Goal: Entertainment & Leisure: Consume media (video, audio)

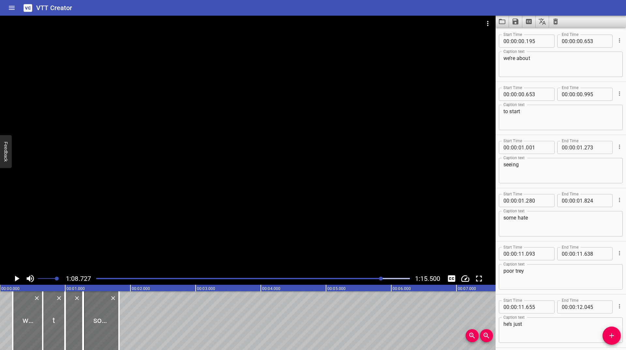
scroll to position [2975, 0]
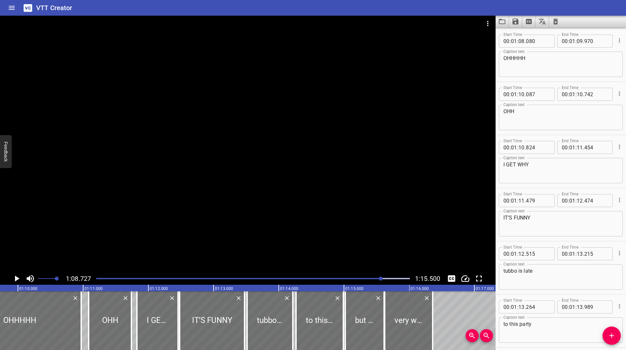
click at [15, 277] on icon "Play/Pause" at bounding box center [17, 278] width 10 height 10
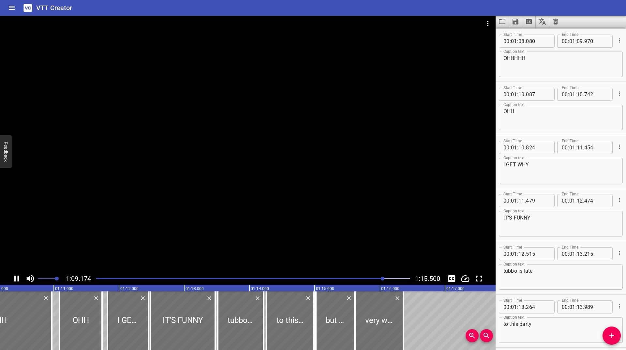
click at [378, 276] on div at bounding box center [252, 278] width 321 height 9
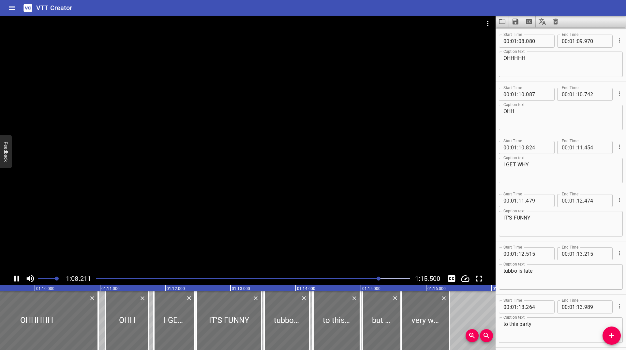
click at [372, 277] on div at bounding box center [252, 278] width 321 height 9
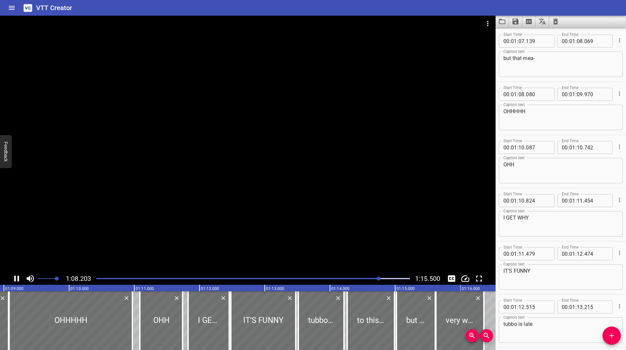
scroll to position [0, 4440]
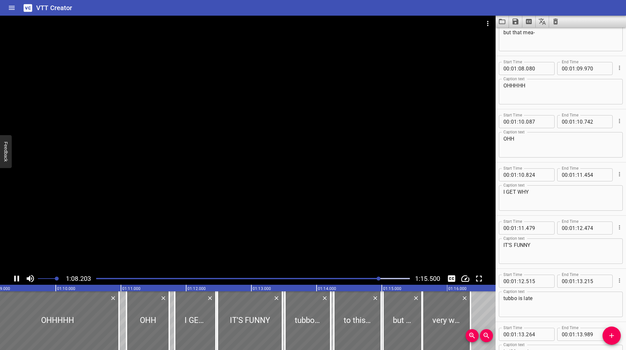
click at [302, 275] on div at bounding box center [252, 278] width 321 height 9
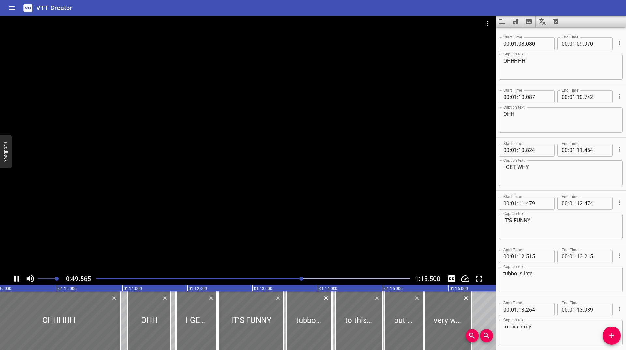
scroll to position [2975, 0]
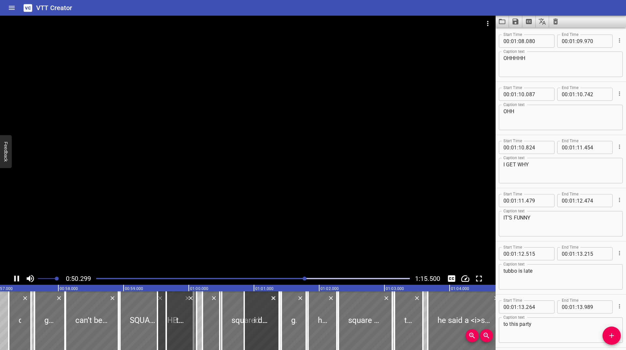
click at [258, 275] on div at bounding box center [252, 278] width 321 height 9
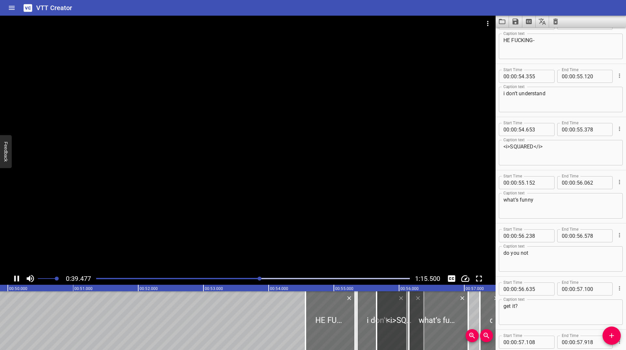
scroll to position [0, 3046]
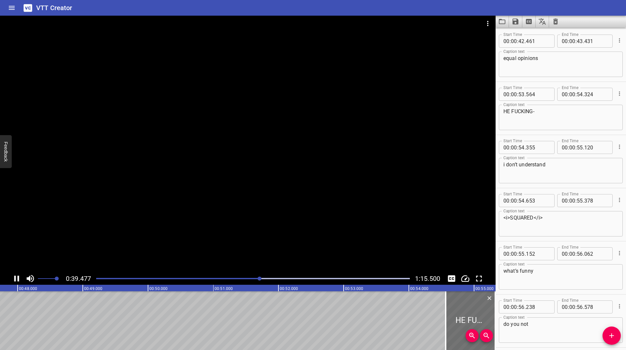
click at [217, 279] on div "Play progress" at bounding box center [103, 278] width 313 height 1
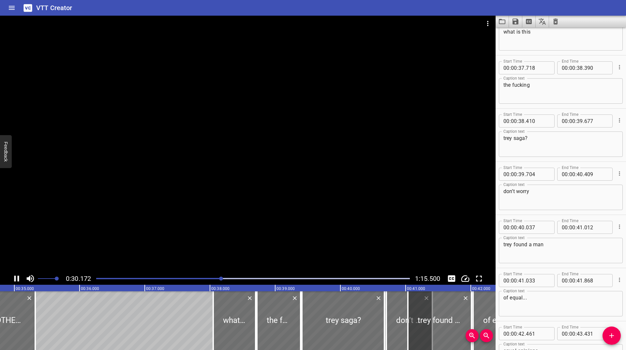
scroll to position [0, 2103]
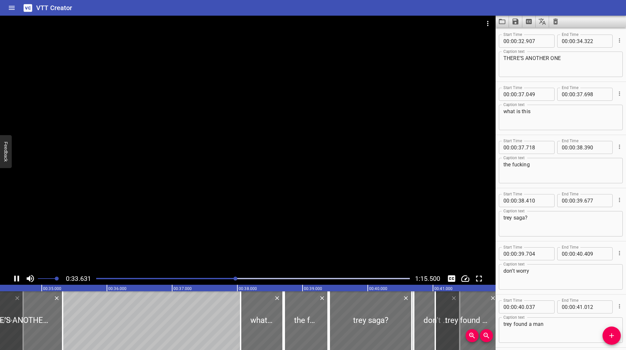
click at [171, 278] on div "Play progress" at bounding box center [78, 278] width 313 height 1
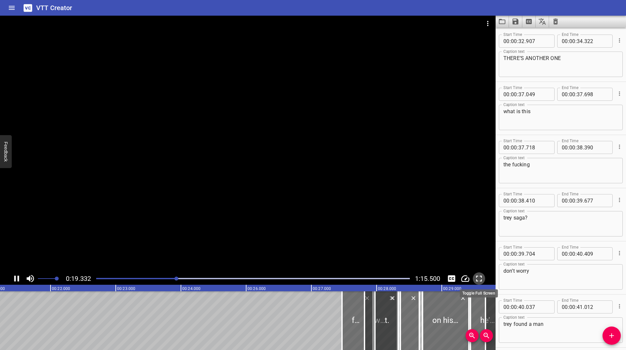
click at [475, 278] on icon "Toggle fullscreen" at bounding box center [479, 278] width 10 height 10
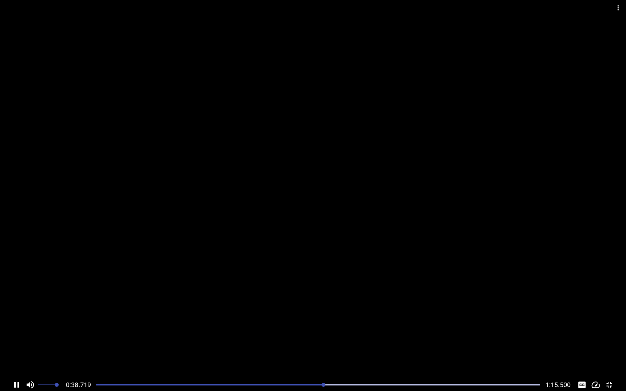
click at [304, 349] on div at bounding box center [318, 384] width 452 height 9
click at [311, 349] on div at bounding box center [318, 384] width 452 height 9
click at [311, 349] on div at bounding box center [311, 385] width 4 height 4
click at [277, 349] on div "Play progress" at bounding box center [101, 384] width 444 height 1
click at [598, 349] on icon "Change Playback Speed" at bounding box center [595, 385] width 10 height 10
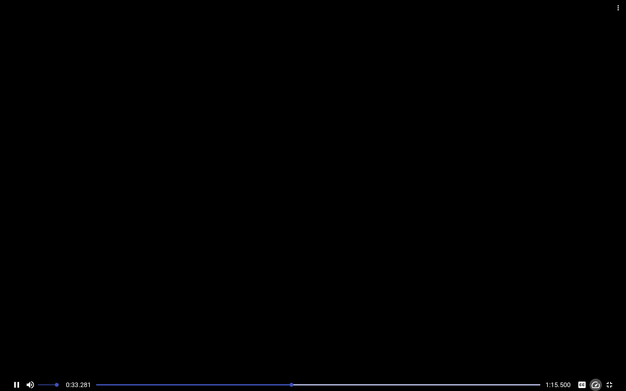
click at [594, 349] on icon "Change Playback Speed" at bounding box center [595, 385] width 10 height 10
click at [606, 349] on icon "Toggle fullscreen" at bounding box center [609, 385] width 10 height 10
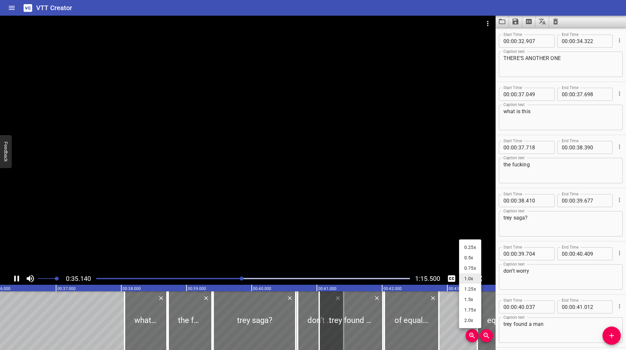
click at [474, 321] on li "2.0x" at bounding box center [470, 320] width 22 height 10
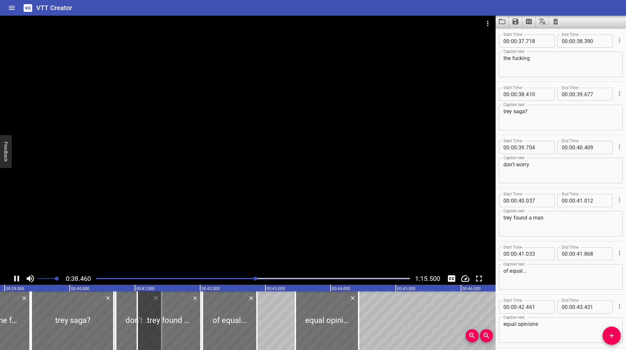
click at [211, 277] on div at bounding box center [252, 278] width 321 height 9
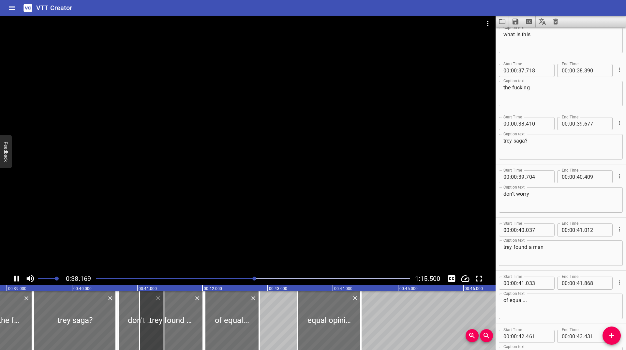
click at [201, 280] on div at bounding box center [252, 278] width 321 height 9
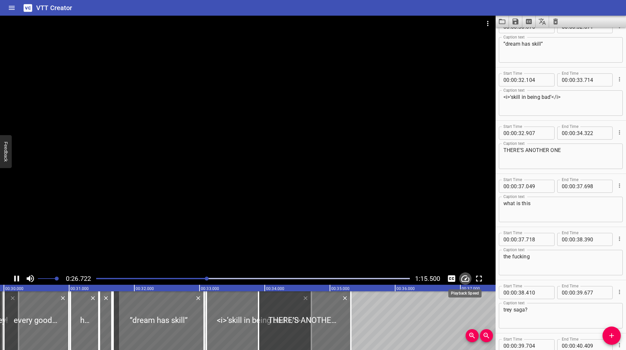
click at [463, 275] on icon "Change Playback Speed" at bounding box center [465, 278] width 10 height 10
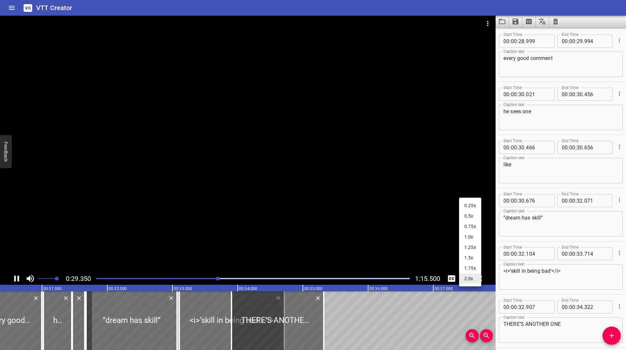
click at [195, 280] on div at bounding box center [313, 175] width 626 height 350
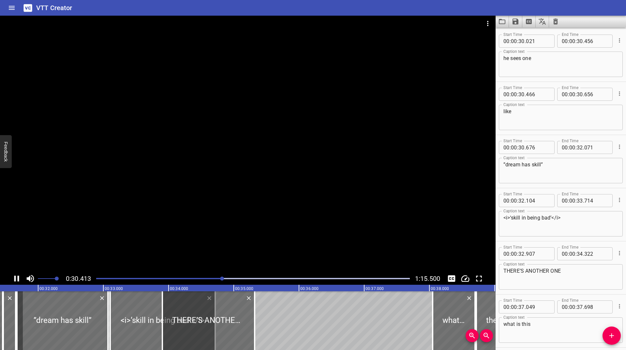
click at [196, 279] on body "VTT Creator Caption Editor Batch Transcribe Login Sign Up Privacy Contact 0:30.…" at bounding box center [313, 175] width 626 height 350
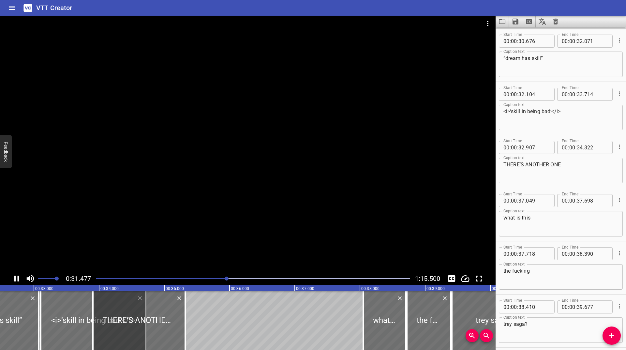
click at [197, 278] on div "Play progress" at bounding box center [70, 278] width 313 height 1
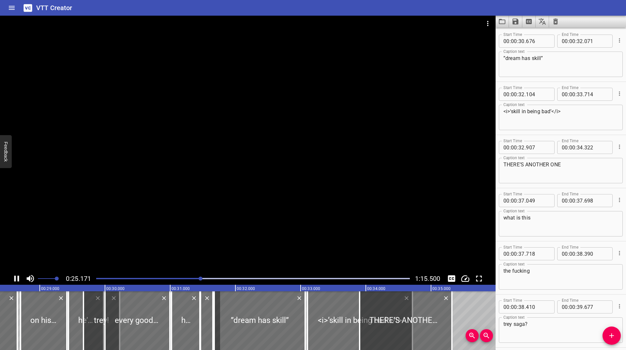
click at [197, 278] on div "Play progress" at bounding box center [43, 278] width 313 height 1
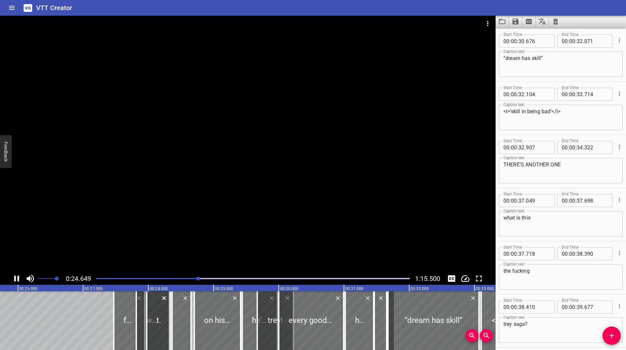
click at [195, 278] on div "Play progress" at bounding box center [41, 278] width 313 height 1
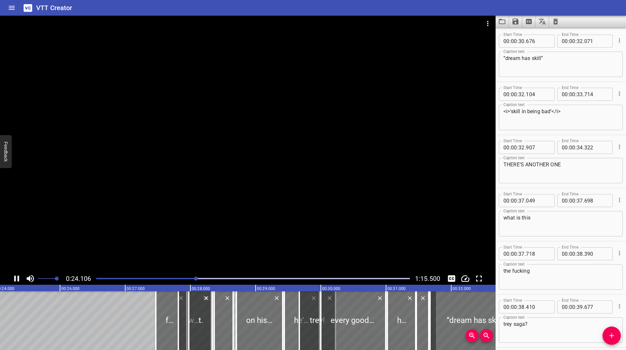
click at [194, 277] on div at bounding box center [252, 278] width 321 height 9
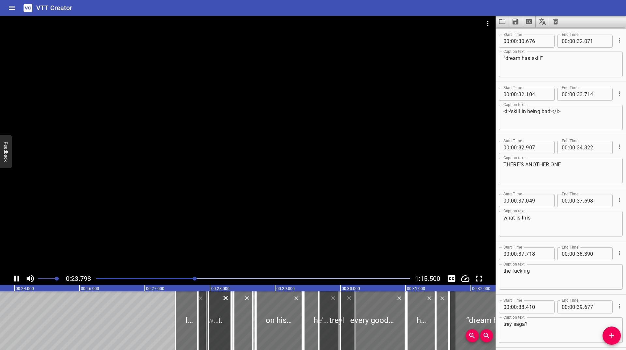
click at [194, 277] on div at bounding box center [195, 278] width 4 height 4
click at [197, 275] on div at bounding box center [252, 278] width 321 height 9
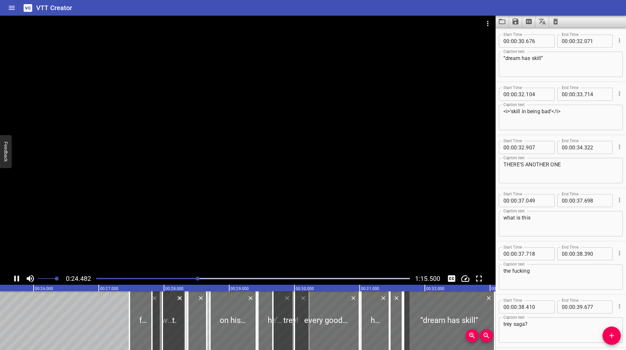
click at [195, 275] on div at bounding box center [252, 278] width 321 height 9
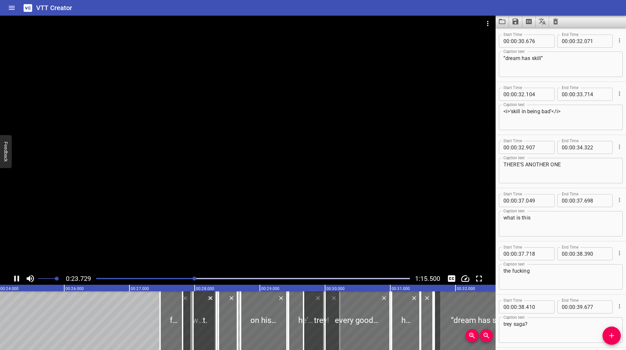
click at [195, 275] on div at bounding box center [252, 278] width 321 height 9
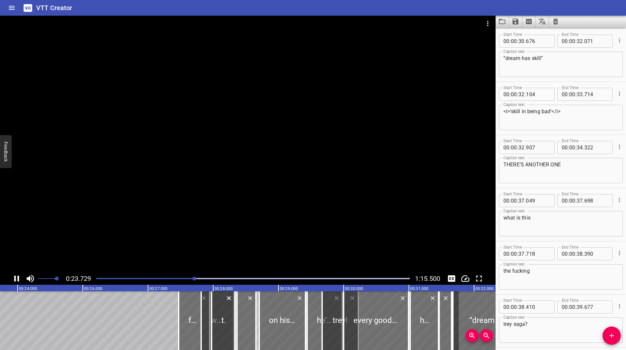
click at [195, 275] on div at bounding box center [252, 278] width 321 height 9
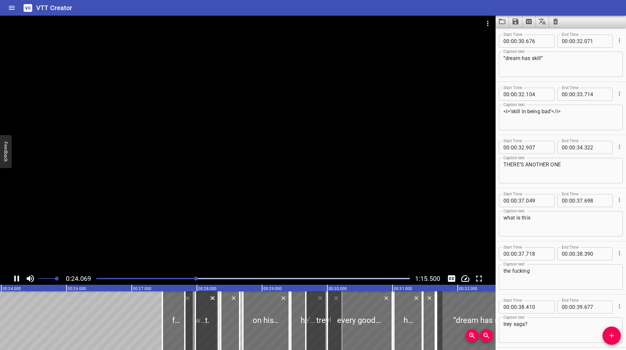
click at [195, 275] on div at bounding box center [252, 278] width 321 height 9
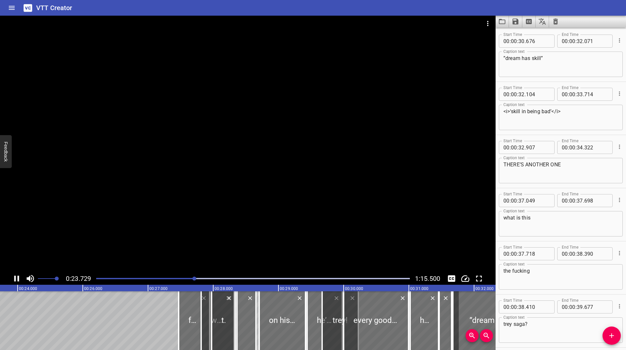
click at [195, 275] on div at bounding box center [252, 278] width 321 height 9
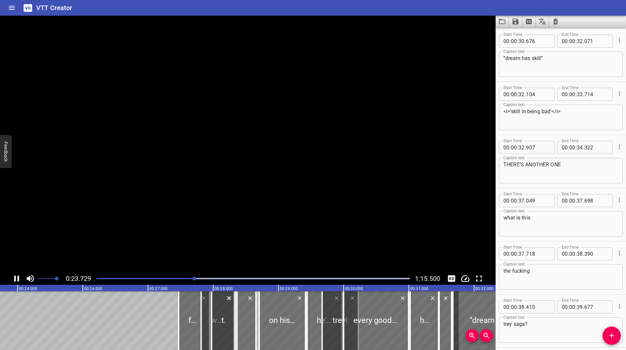
click at [195, 275] on div at bounding box center [252, 278] width 321 height 9
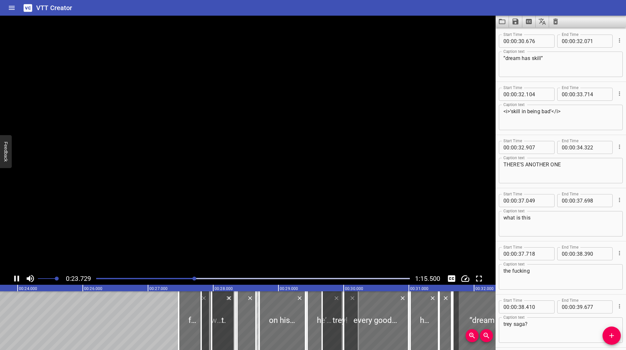
click at [195, 275] on div at bounding box center [252, 278] width 321 height 9
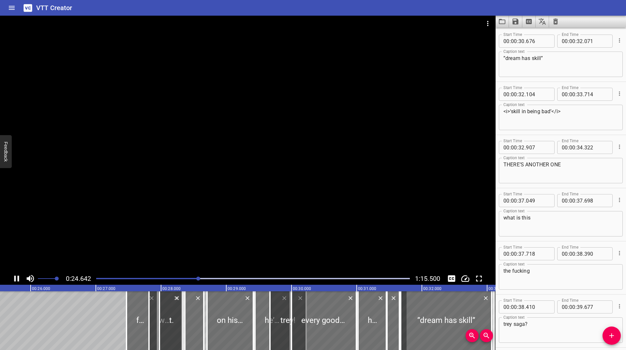
click at [189, 276] on div at bounding box center [252, 278] width 321 height 9
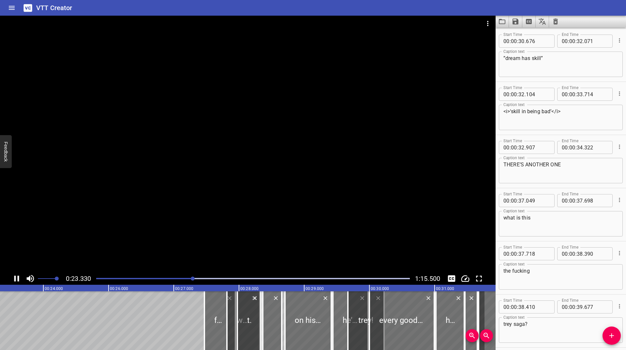
click at [464, 276] on icon "Change Playback Speed" at bounding box center [465, 278] width 10 height 10
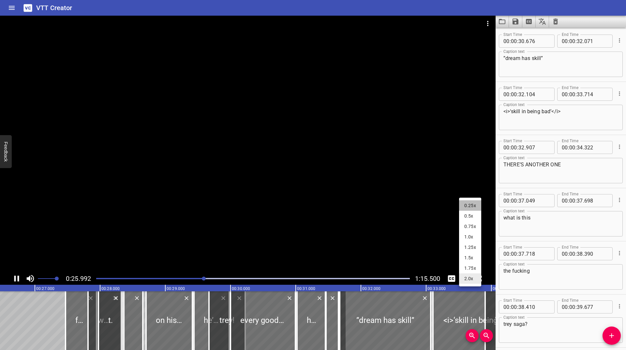
click at [471, 204] on li "0.25x" at bounding box center [470, 205] width 22 height 10
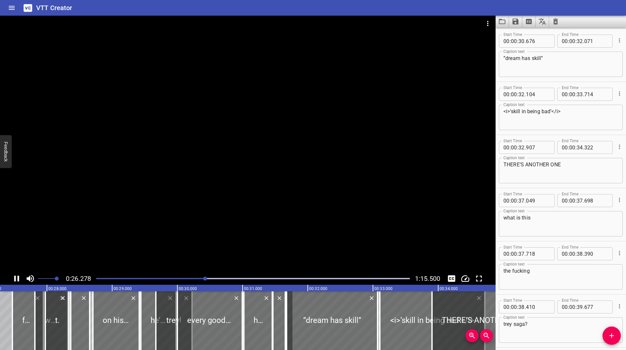
click at [205, 277] on div at bounding box center [205, 278] width 4 height 4
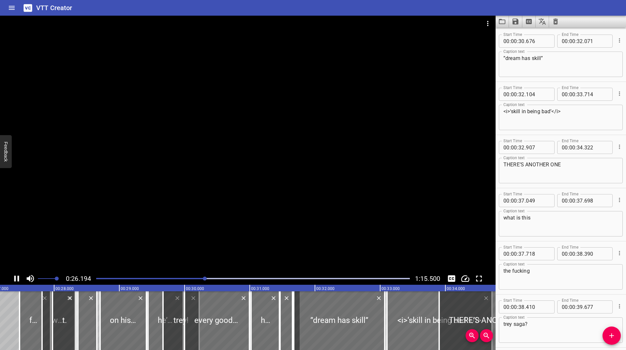
click at [202, 277] on div at bounding box center [252, 278] width 321 height 9
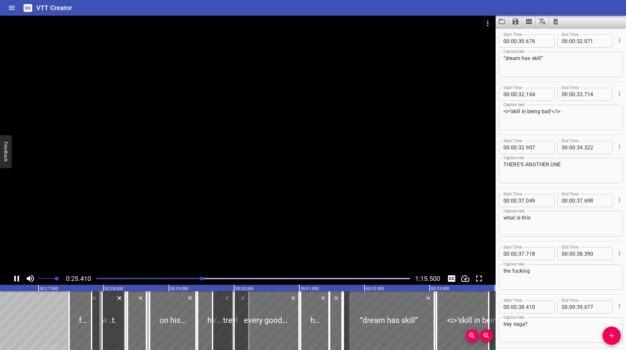
click at [197, 277] on div at bounding box center [252, 278] width 321 height 9
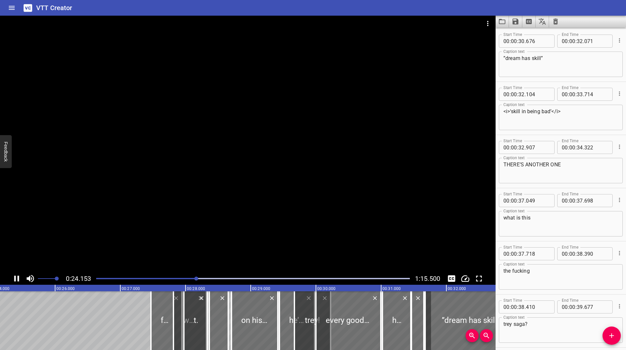
click at [192, 278] on div "Play progress" at bounding box center [39, 278] width 313 height 1
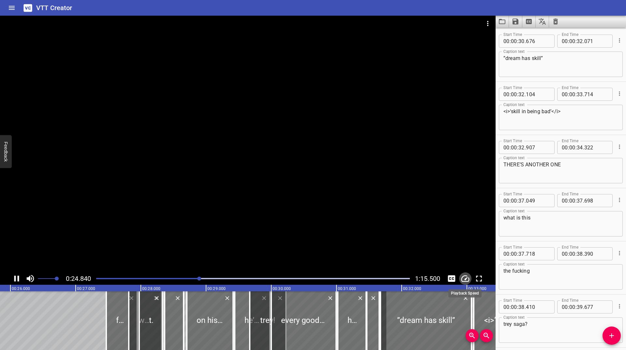
click at [466, 279] on icon "Change Playback Speed" at bounding box center [465, 278] width 8 height 7
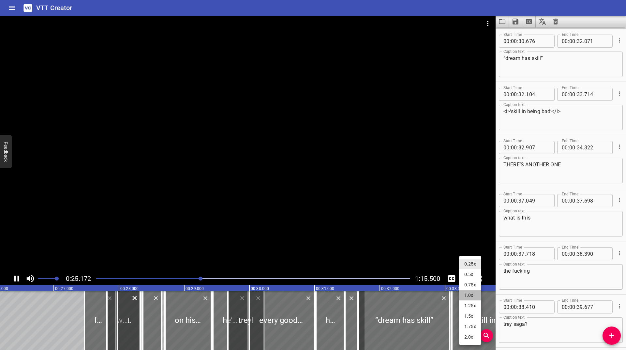
click at [470, 294] on li "1.0x" at bounding box center [470, 295] width 22 height 10
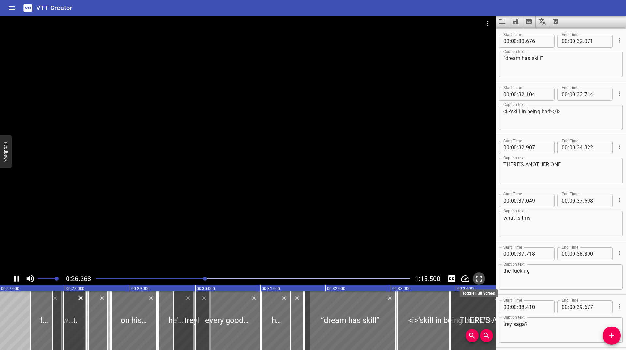
click at [476, 274] on icon "Toggle fullscreen" at bounding box center [479, 278] width 10 height 10
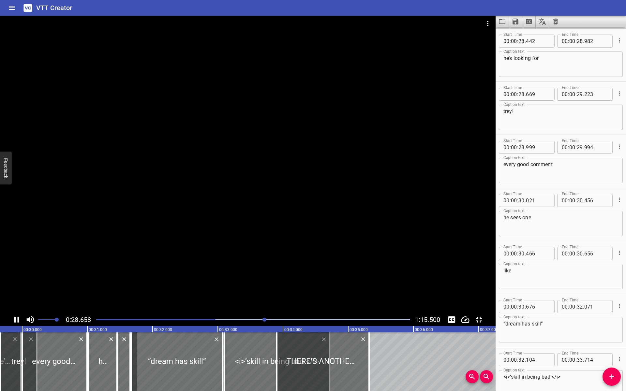
click at [215, 320] on div "Play progress" at bounding box center [58, 319] width 313 height 1
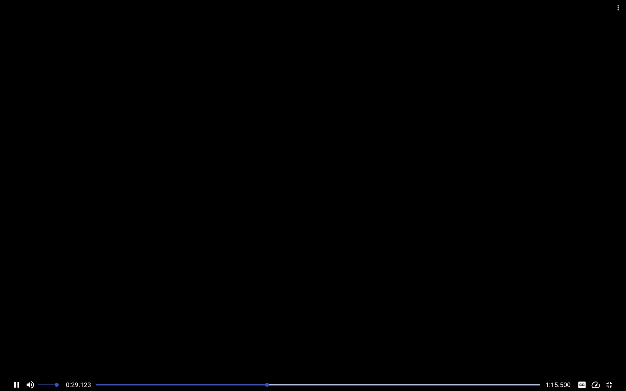
click at [268, 349] on div at bounding box center [318, 384] width 452 height 9
click at [267, 349] on div at bounding box center [318, 384] width 452 height 9
click at [266, 349] on div at bounding box center [318, 384] width 452 height 9
click at [265, 349] on div at bounding box center [265, 385] width 4 height 4
click at [269, 349] on div "Play progress" at bounding box center [53, 384] width 444 height 1
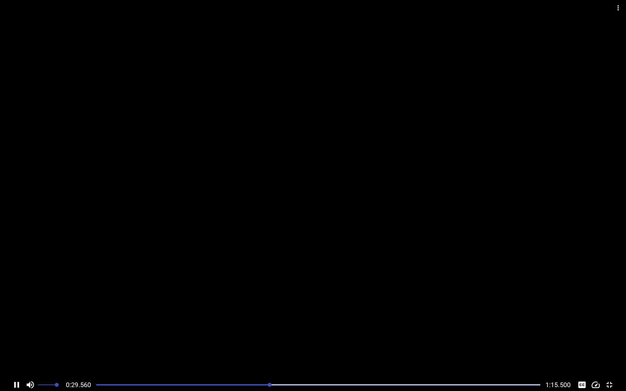
click at [267, 349] on div "Play progress" at bounding box center [48, 384] width 444 height 1
click at [267, 349] on div at bounding box center [268, 385] width 4 height 4
click at [267, 349] on div at bounding box center [266, 385] width 4 height 4
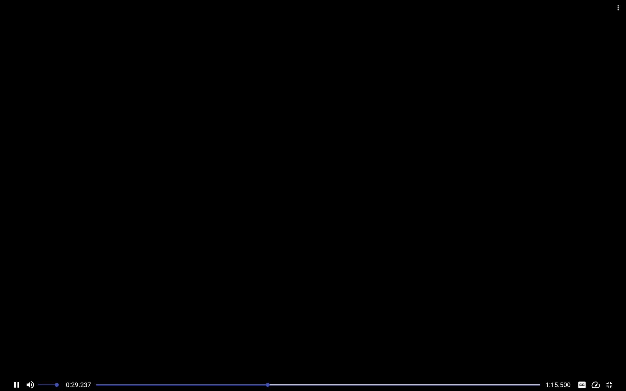
click at [264, 349] on div at bounding box center [318, 384] width 452 height 9
click at [254, 349] on div at bounding box center [318, 384] width 452 height 9
click at [224, 349] on div "Play progress" at bounding box center [43, 384] width 444 height 1
click at [181, 349] on div at bounding box center [318, 384] width 452 height 9
click at [201, 349] on div at bounding box center [318, 384] width 452 height 9
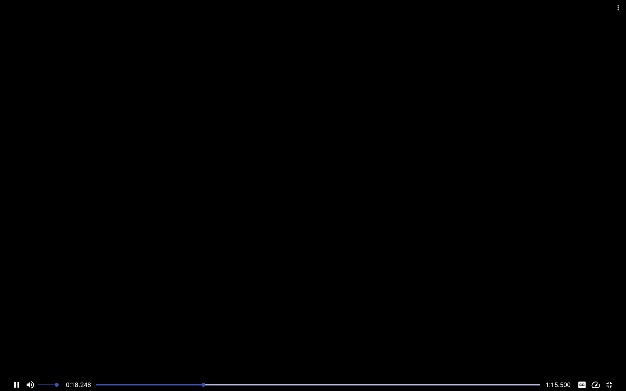
click at [211, 349] on div at bounding box center [318, 384] width 452 height 9
click at [595, 349] on icon "Change Playback Speed" at bounding box center [595, 385] width 10 height 10
click at [591, 311] on div at bounding box center [313, 189] width 626 height 379
click at [615, 349] on button "Toggle fullscreen" at bounding box center [609, 385] width 12 height 12
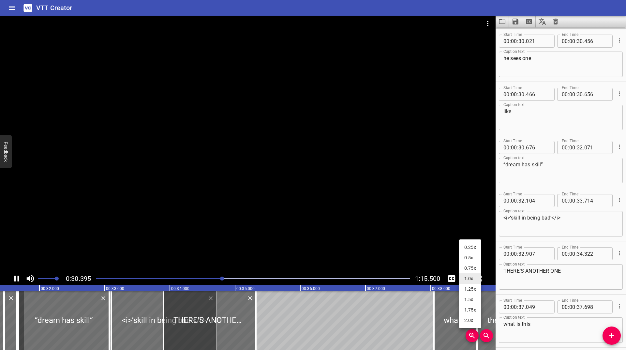
click at [436, 280] on div at bounding box center [313, 175] width 626 height 350
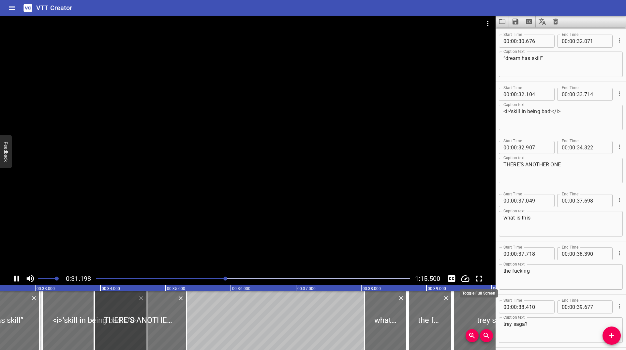
click at [479, 277] on icon "Toggle fullscreen" at bounding box center [479, 278] width 10 height 10
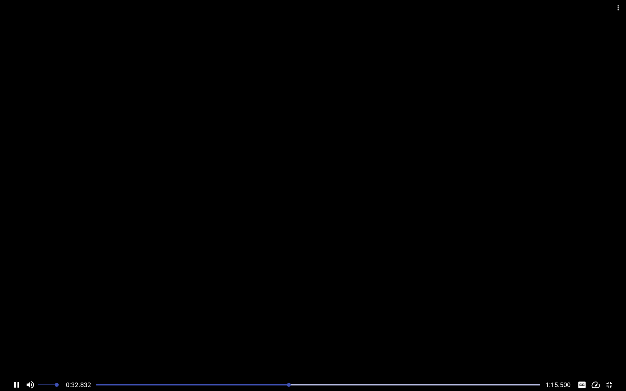
click at [580, 349] on icon "Toggle captions" at bounding box center [581, 385] width 7 height 7
click at [576, 349] on div at bounding box center [313, 189] width 626 height 379
click at [581, 349] on icon "Toggle captions" at bounding box center [581, 385] width 7 height 7
click at [392, 330] on div at bounding box center [313, 189] width 626 height 379
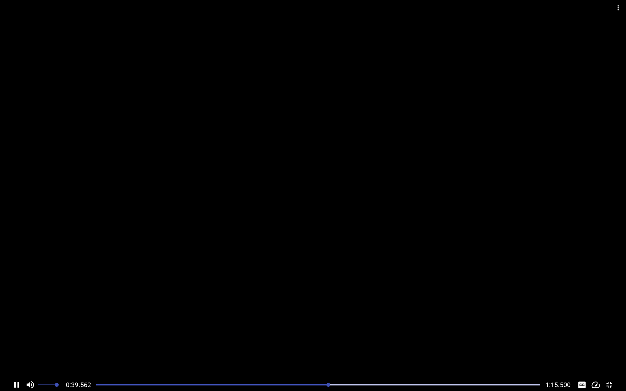
click at [586, 349] on icon "Toggle captions" at bounding box center [582, 385] width 10 height 10
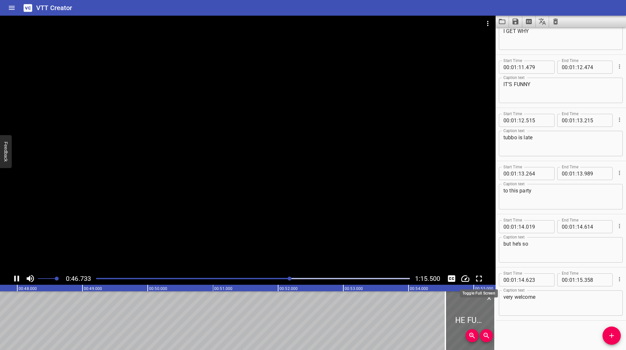
click at [479, 277] on icon "Toggle fullscreen" at bounding box center [479, 278] width 10 height 10
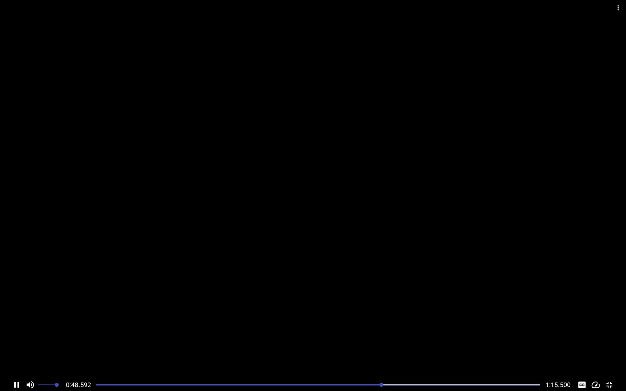
click at [480, 305] on div at bounding box center [313, 189] width 626 height 379
click at [478, 349] on div at bounding box center [318, 384] width 452 height 9
click at [493, 349] on div at bounding box center [318, 384] width 452 height 9
click at [492, 349] on div "Play progress" at bounding box center [274, 384] width 444 height 1
click at [492, 349] on div "Play progress" at bounding box center [275, 384] width 444 height 1
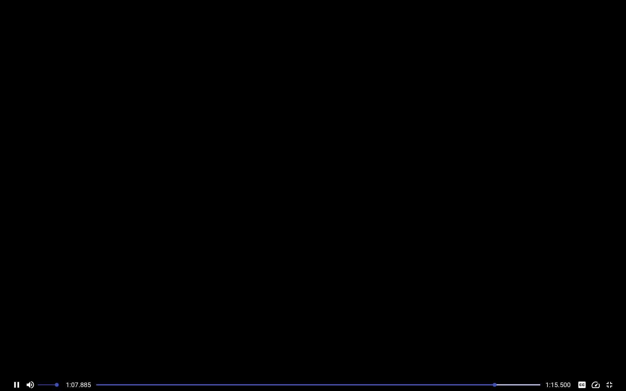
click at [492, 349] on div "Play progress" at bounding box center [273, 384] width 444 height 1
click at [483, 349] on div "Play progress" at bounding box center [275, 384] width 444 height 1
click at [483, 349] on div "Play progress" at bounding box center [316, 384] width 444 height 1
click at [483, 349] on div at bounding box center [313, 189] width 626 height 379
click at [482, 349] on div at bounding box center [318, 384] width 452 height 9
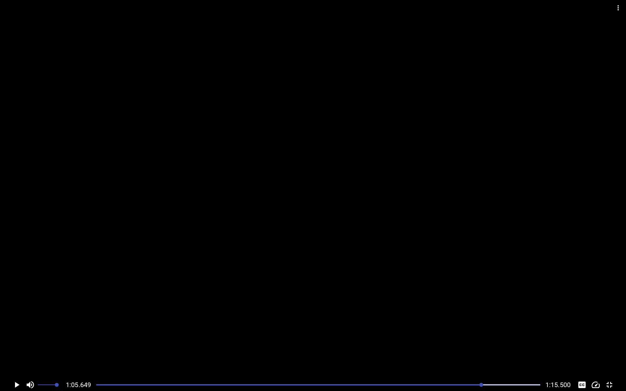
click at [458, 342] on div at bounding box center [313, 189] width 626 height 379
click at [388, 349] on div "Play progress" at bounding box center [277, 384] width 444 height 1
click at [457, 349] on div at bounding box center [318, 384] width 452 height 9
click at [428, 349] on div at bounding box center [318, 384] width 452 height 9
click at [407, 349] on div at bounding box center [318, 384] width 452 height 9
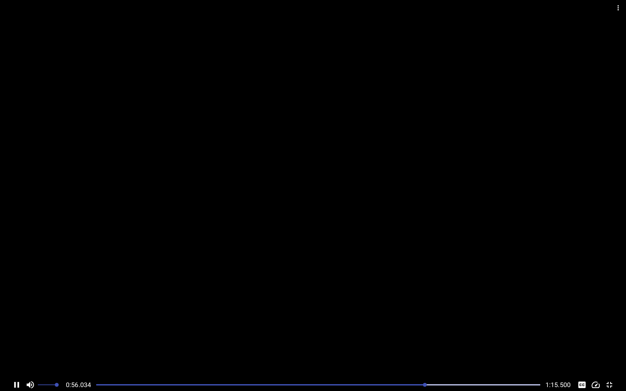
click at [327, 349] on div at bounding box center [318, 384] width 452 height 9
click at [289, 349] on div "0:40.738 1:15.500" at bounding box center [313, 385] width 626 height 12
click at [276, 349] on div at bounding box center [318, 384] width 452 height 9
click at [334, 349] on div at bounding box center [318, 384] width 452 height 9
drag, startPoint x: 283, startPoint y: 379, endPoint x: 281, endPoint y: 384, distance: 5.4
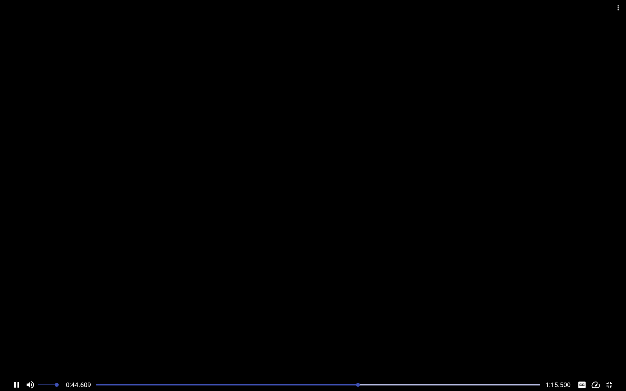
click at [282, 349] on div "0:44.609 1:15.500" at bounding box center [313, 385] width 626 height 12
click at [281, 349] on div "Play progress" at bounding box center [138, 384] width 444 height 1
click at [284, 349] on div at bounding box center [318, 384] width 452 height 9
click at [296, 349] on div "Play progress" at bounding box center [86, 384] width 444 height 1
click at [296, 349] on div "Play progress" at bounding box center [80, 384] width 444 height 1
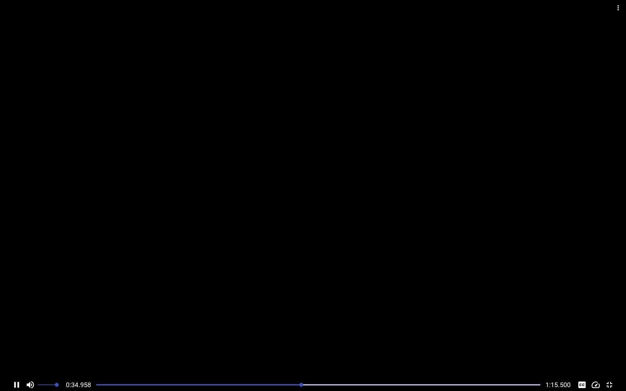
click at [298, 349] on div "Play progress" at bounding box center [80, 384] width 444 height 1
click at [299, 349] on div at bounding box center [318, 384] width 444 height 1
click at [299, 349] on div at bounding box center [299, 385] width 4 height 4
click at [299, 349] on div "Play progress" at bounding box center [81, 384] width 444 height 1
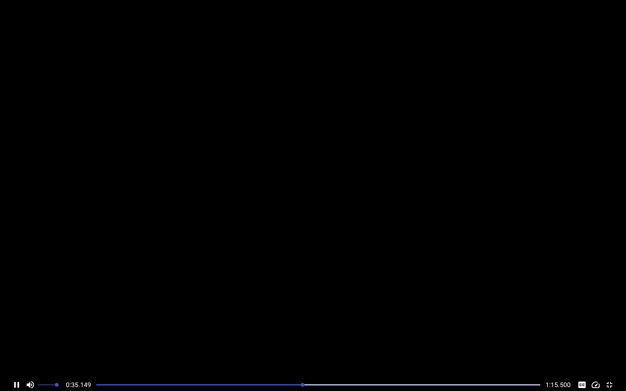
click at [299, 349] on div "Play progress" at bounding box center [81, 384] width 444 height 1
click at [299, 349] on div "Play progress" at bounding box center [87, 384] width 444 height 1
click at [299, 349] on div "Play progress" at bounding box center [94, 384] width 444 height 1
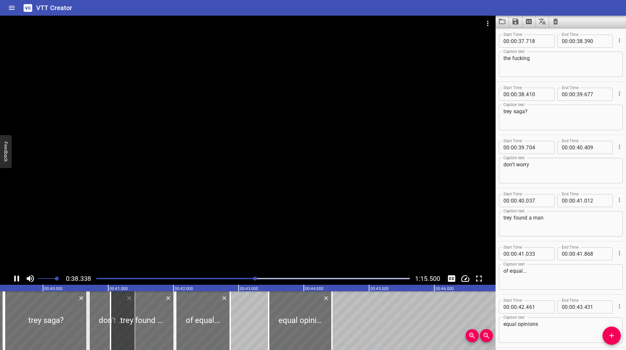
click at [313, 181] on div at bounding box center [247, 144] width 495 height 256
